Goal: Check status: Check status

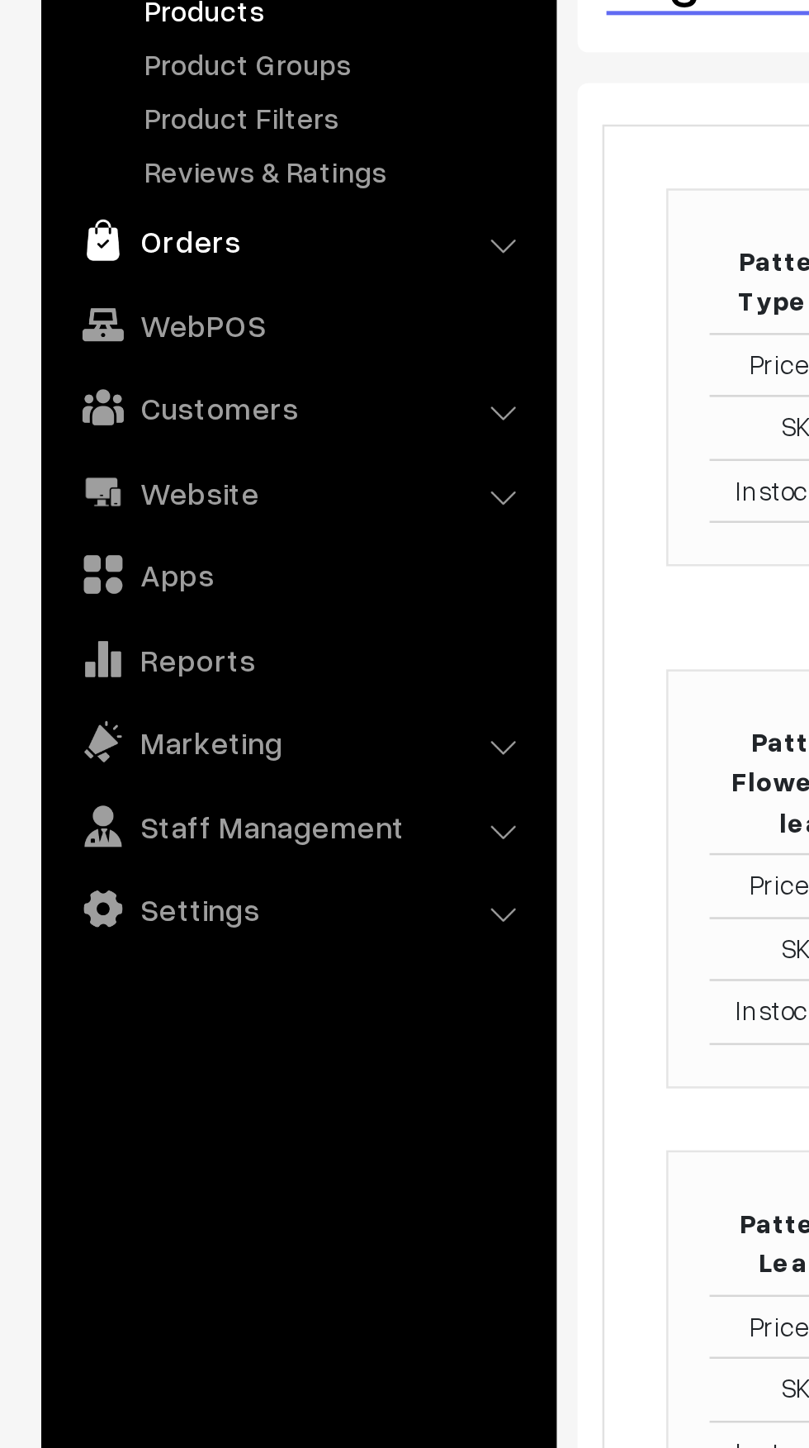
click at [44, 265] on img at bounding box center [41, 263] width 17 height 17
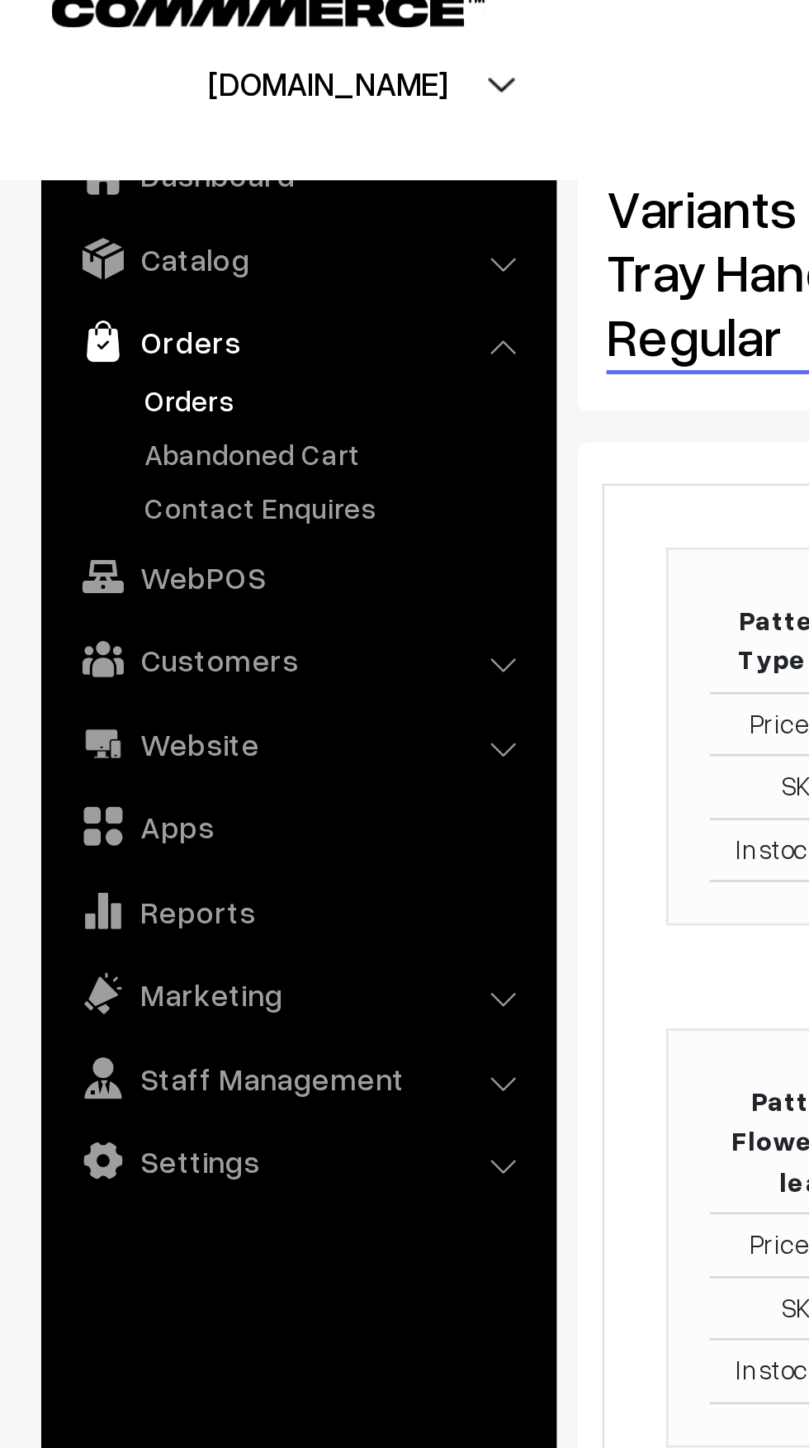
click at [55, 181] on link "Orders" at bounding box center [136, 183] width 164 height 17
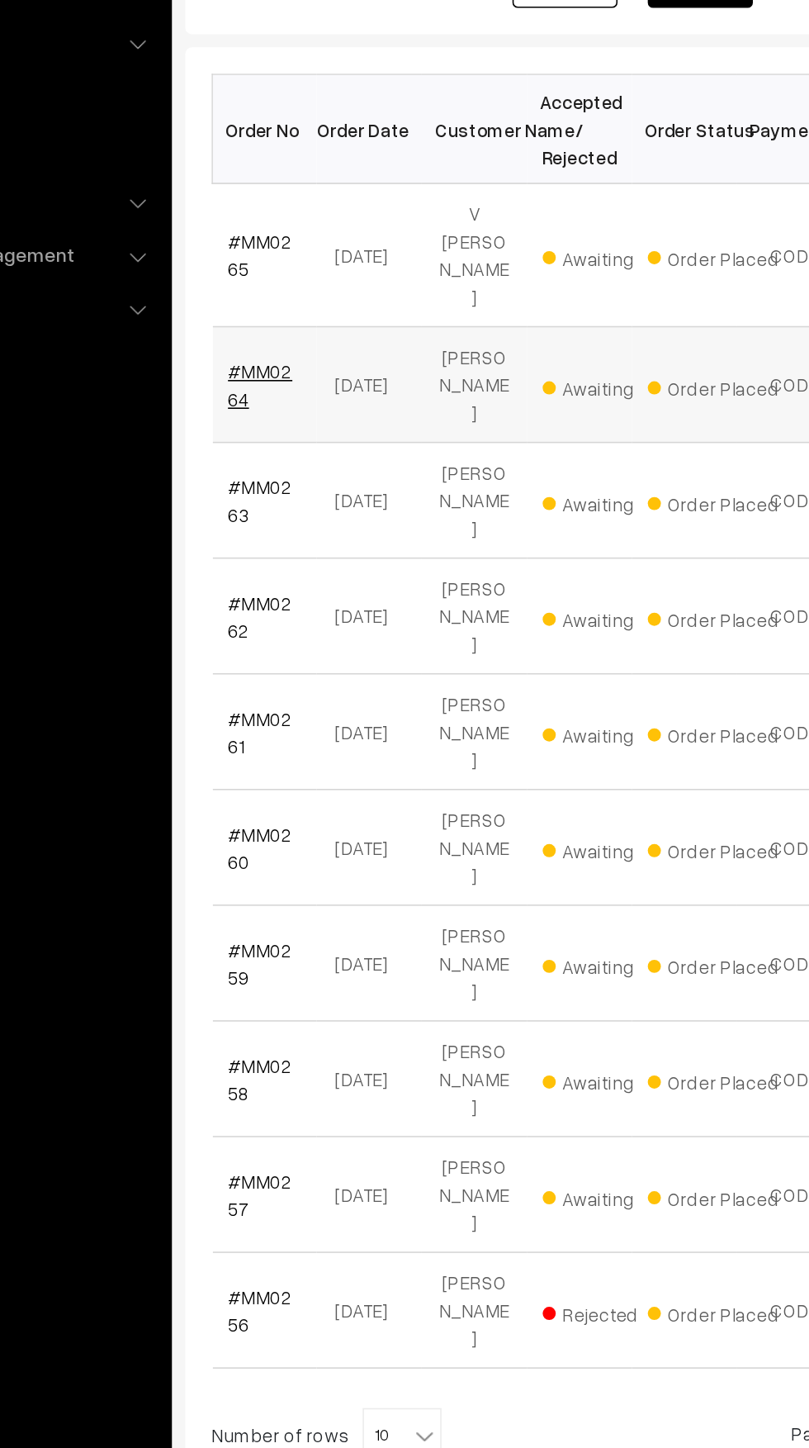
click at [289, 522] on link "#MM0264" at bounding box center [278, 537] width 40 height 31
